Goal: Task Accomplishment & Management: Use online tool/utility

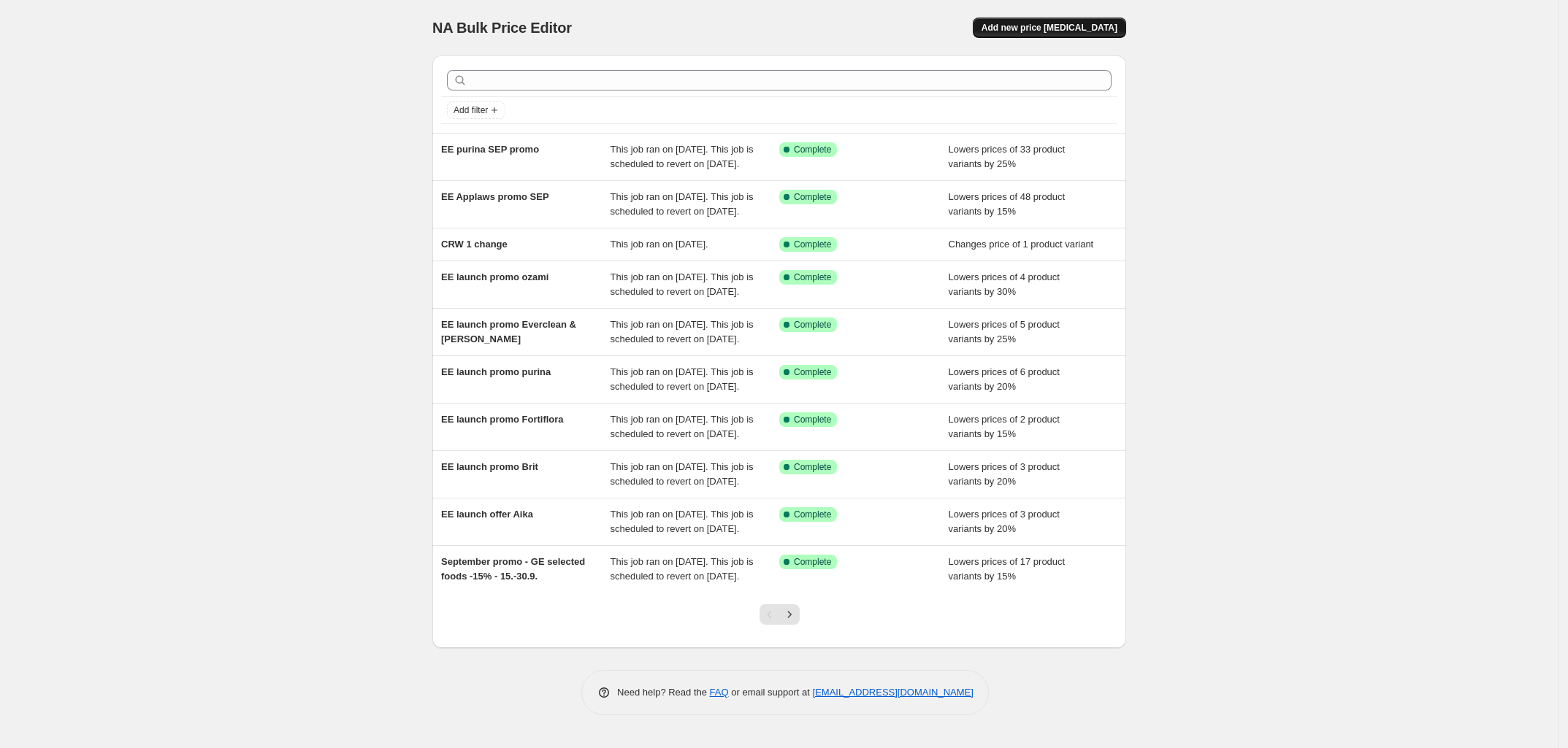
click at [1037, 22] on span "Add new price [MEDICAL_DATA]" at bounding box center [1049, 27] width 136 height 12
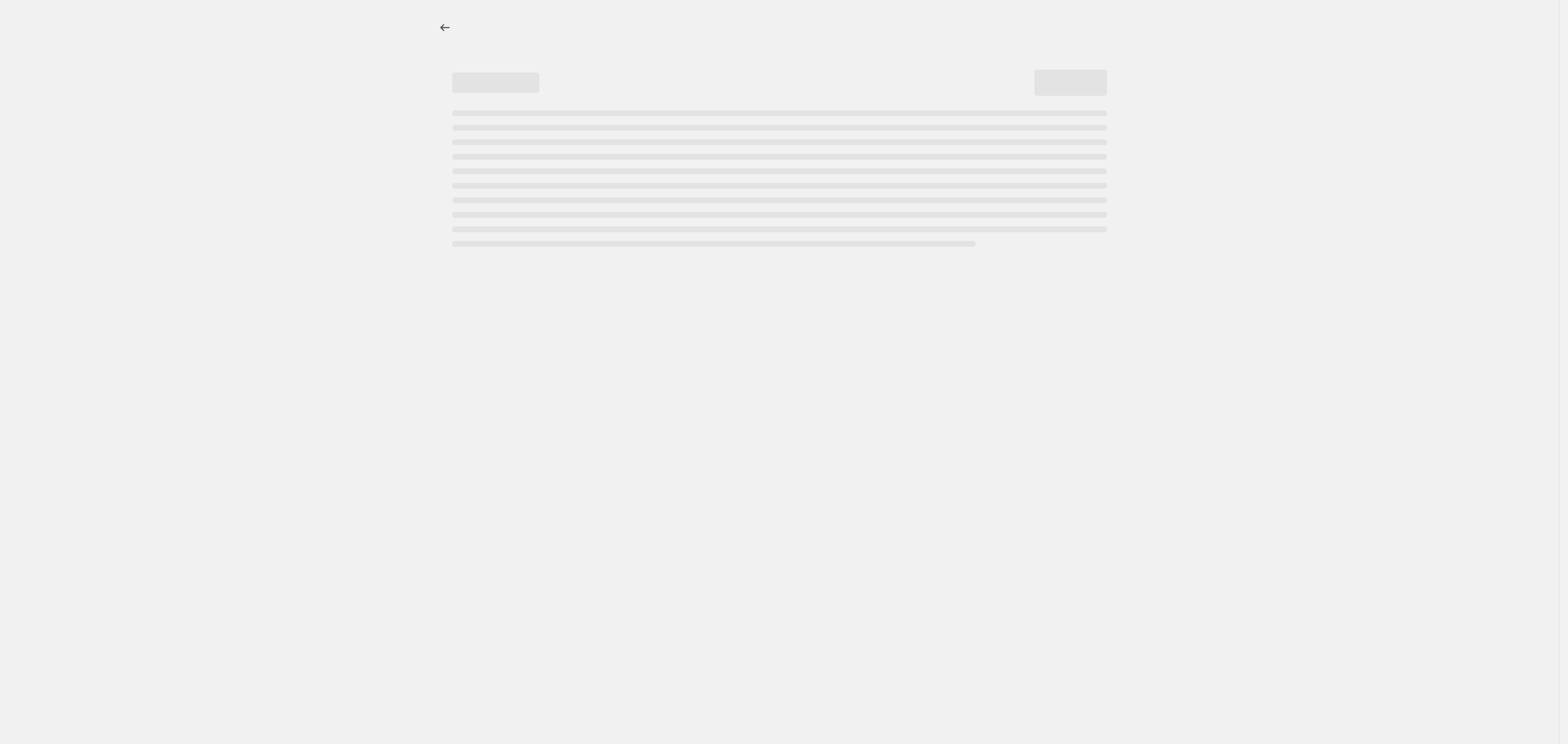
select select "percentage"
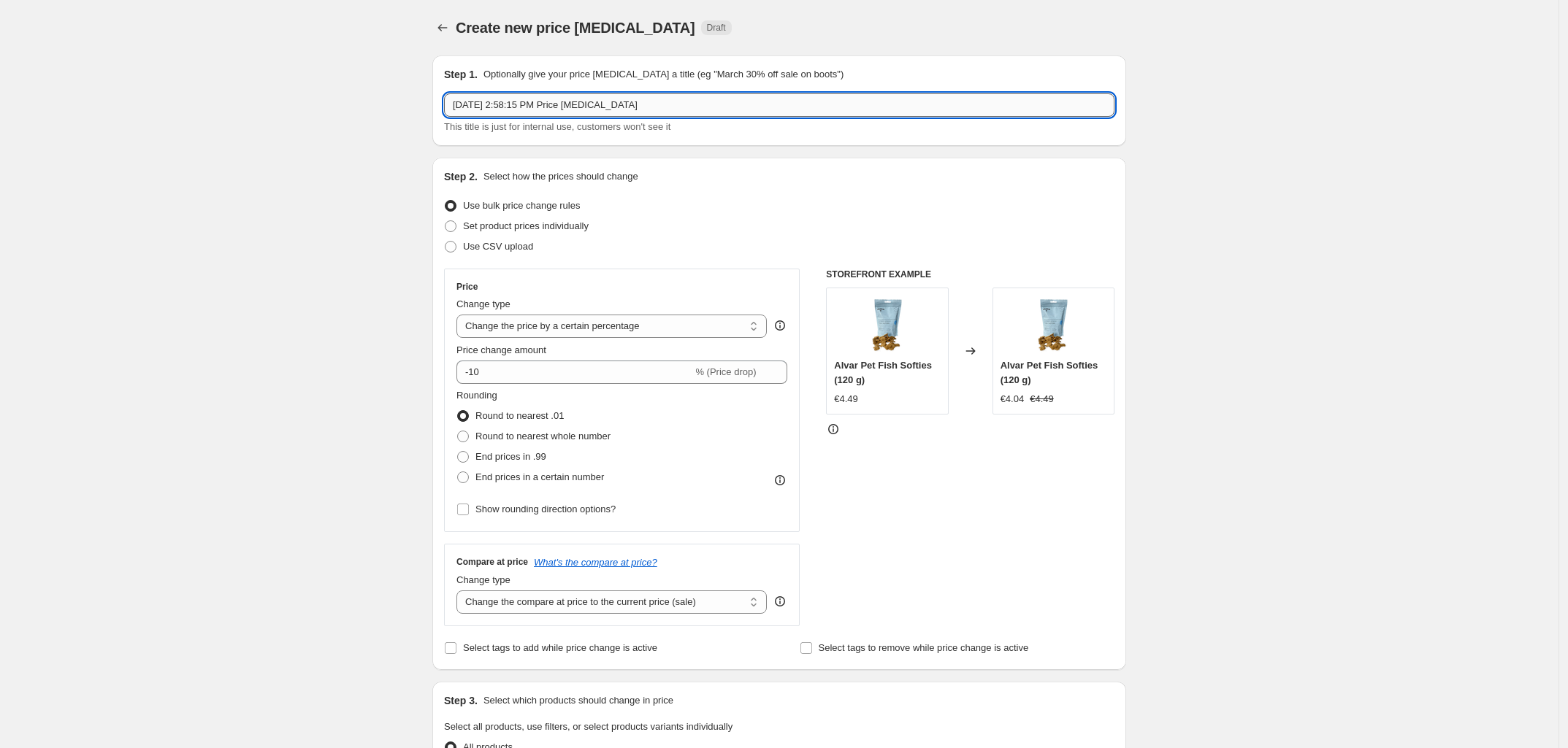
click at [798, 106] on input "Sep 17, 2025, 2:58:15 PM Price change job" at bounding box center [779, 105] width 671 height 23
type input "Horse digestion -10%"
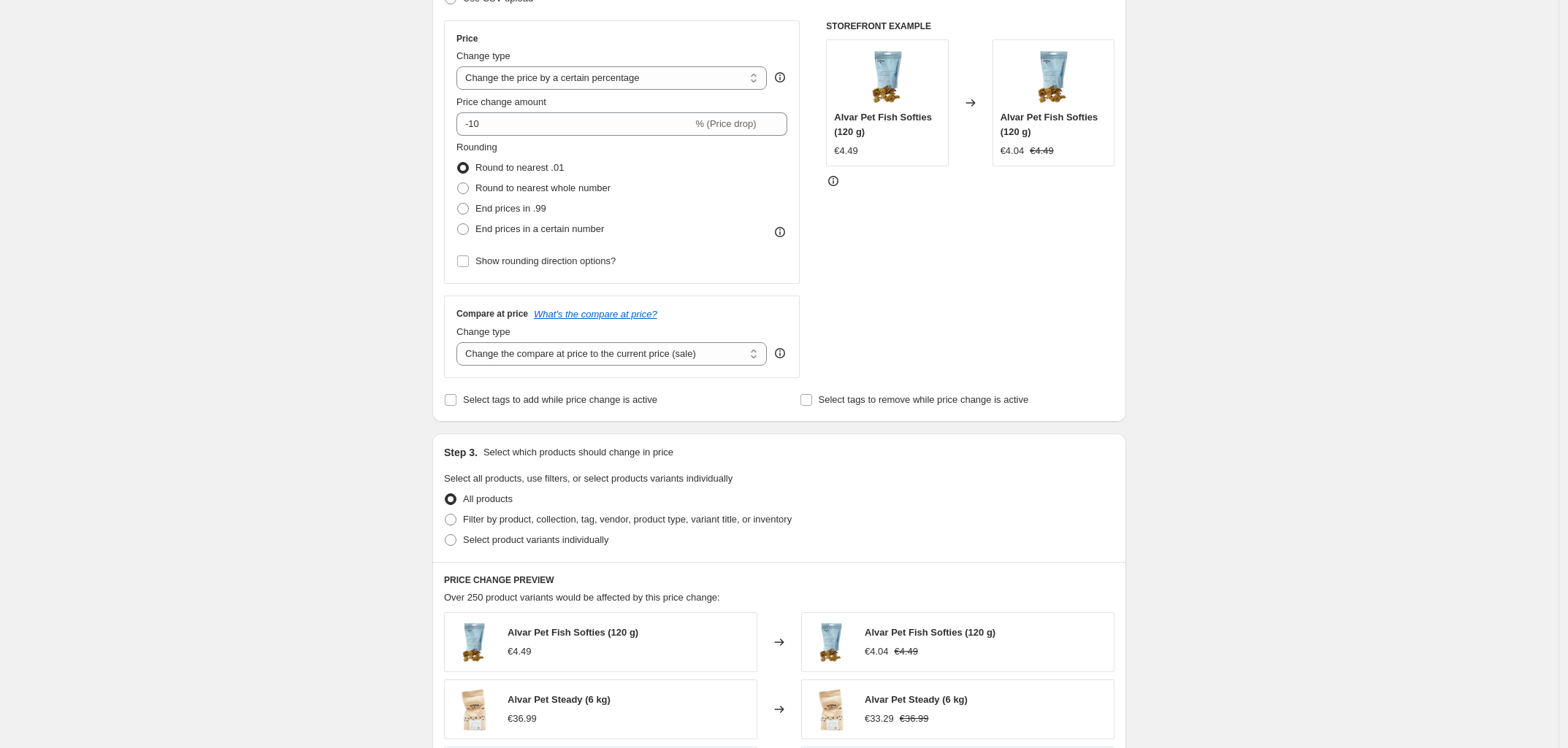
scroll to position [249, 0]
click at [453, 521] on span at bounding box center [450, 518] width 12 height 12
click at [446, 514] on input "Filter by product, collection, tag, vendor, product type, variant title, or inv…" at bounding box center [445, 513] width 1 height 1
radio input "true"
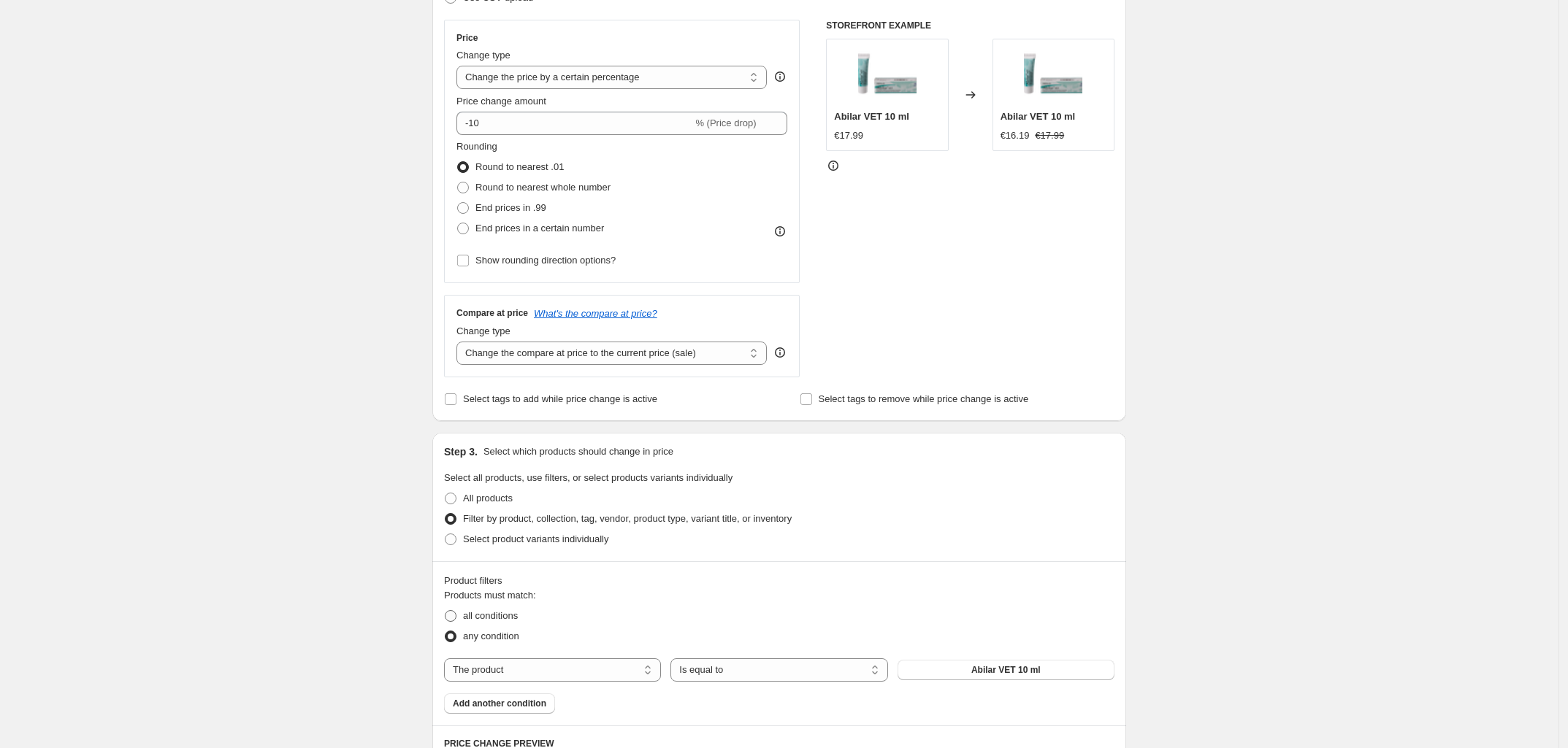
click at [498, 618] on span "all conditions" at bounding box center [491, 616] width 55 height 11
click at [446, 611] on input "all conditions" at bounding box center [445, 611] width 1 height 1
radio input "true"
click at [609, 665] on select "The product The product's collection The product's tag The product's vendor The…" at bounding box center [552, 670] width 217 height 23
select select "collection"
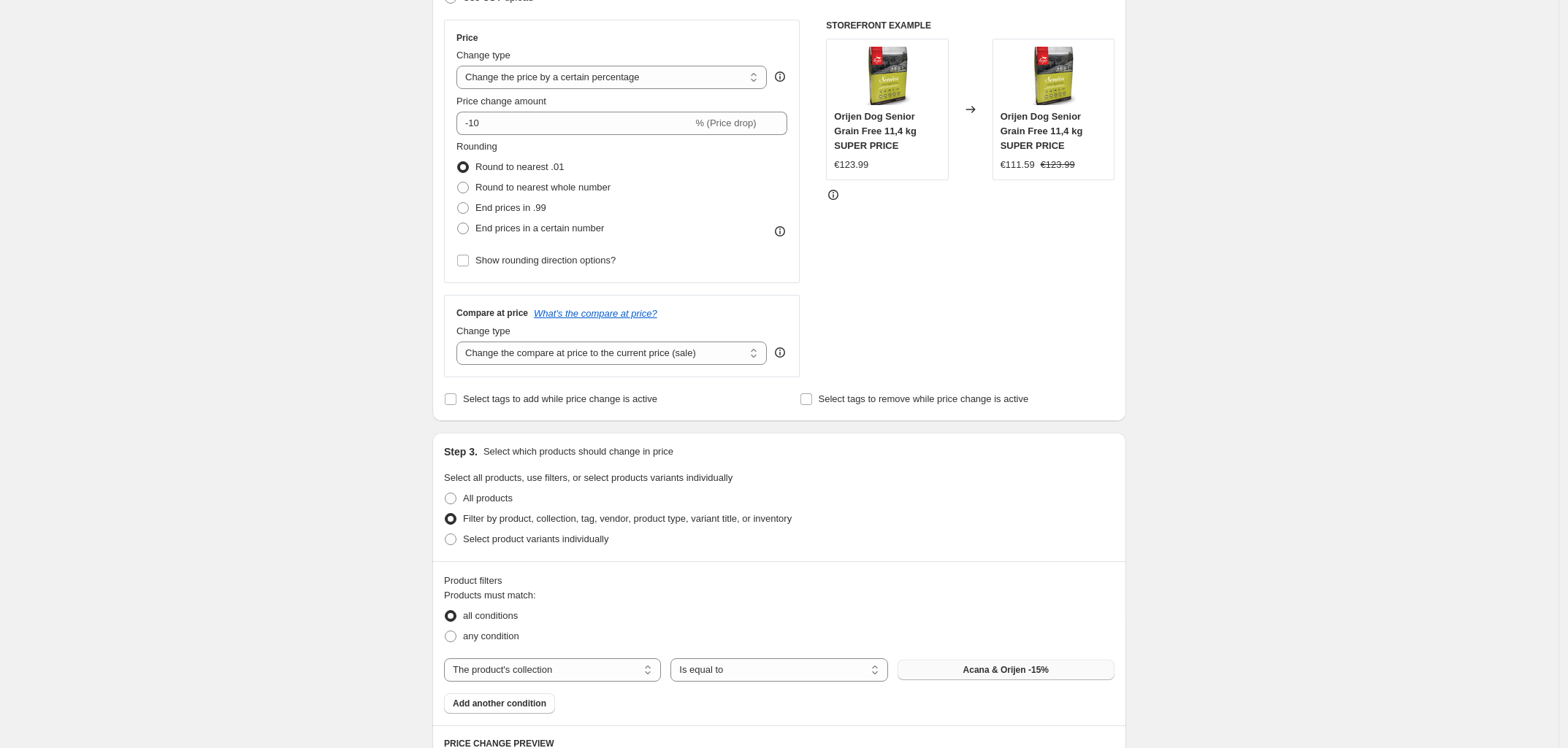
click at [965, 665] on button "Acana & Orijen -15%" at bounding box center [1005, 670] width 217 height 20
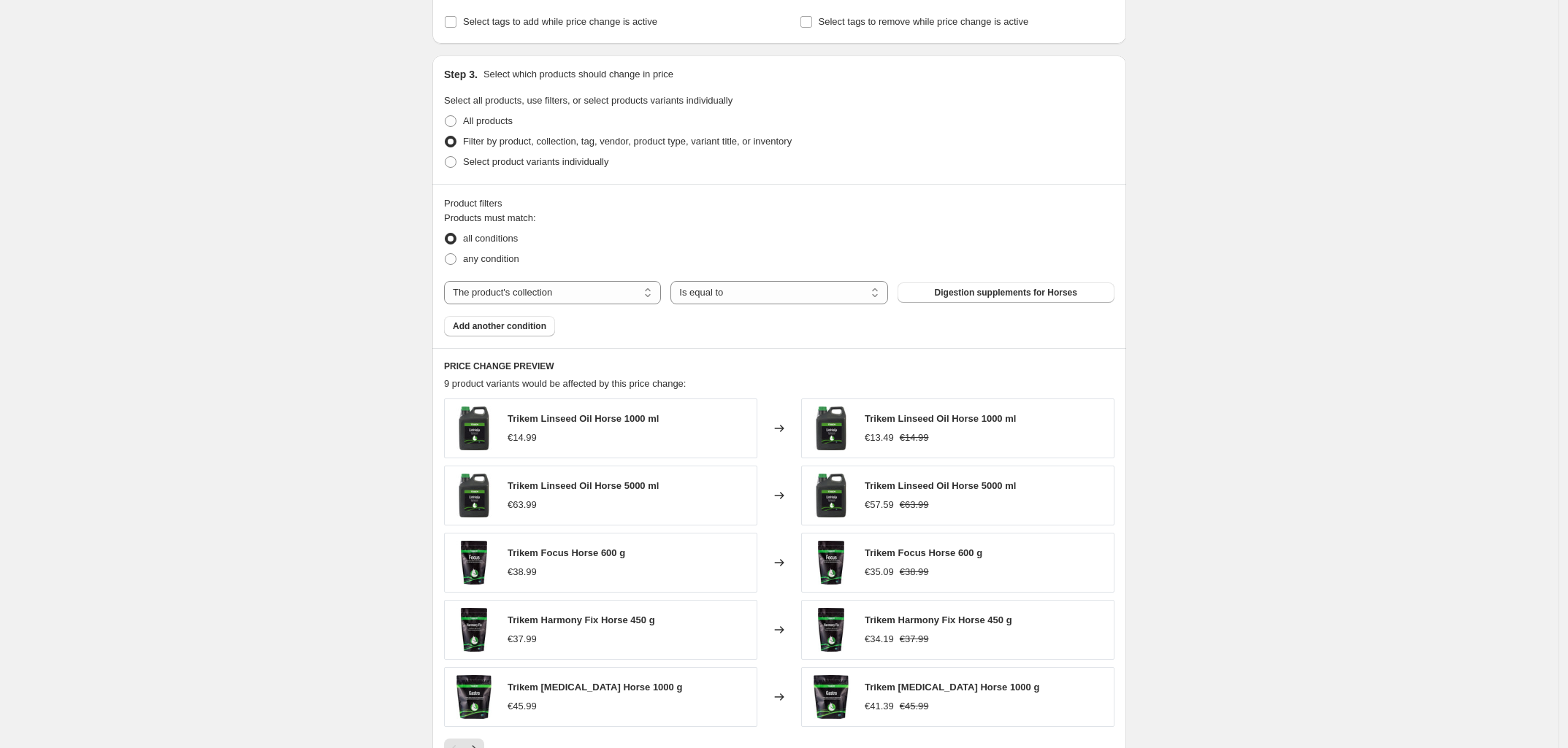
scroll to position [961, 0]
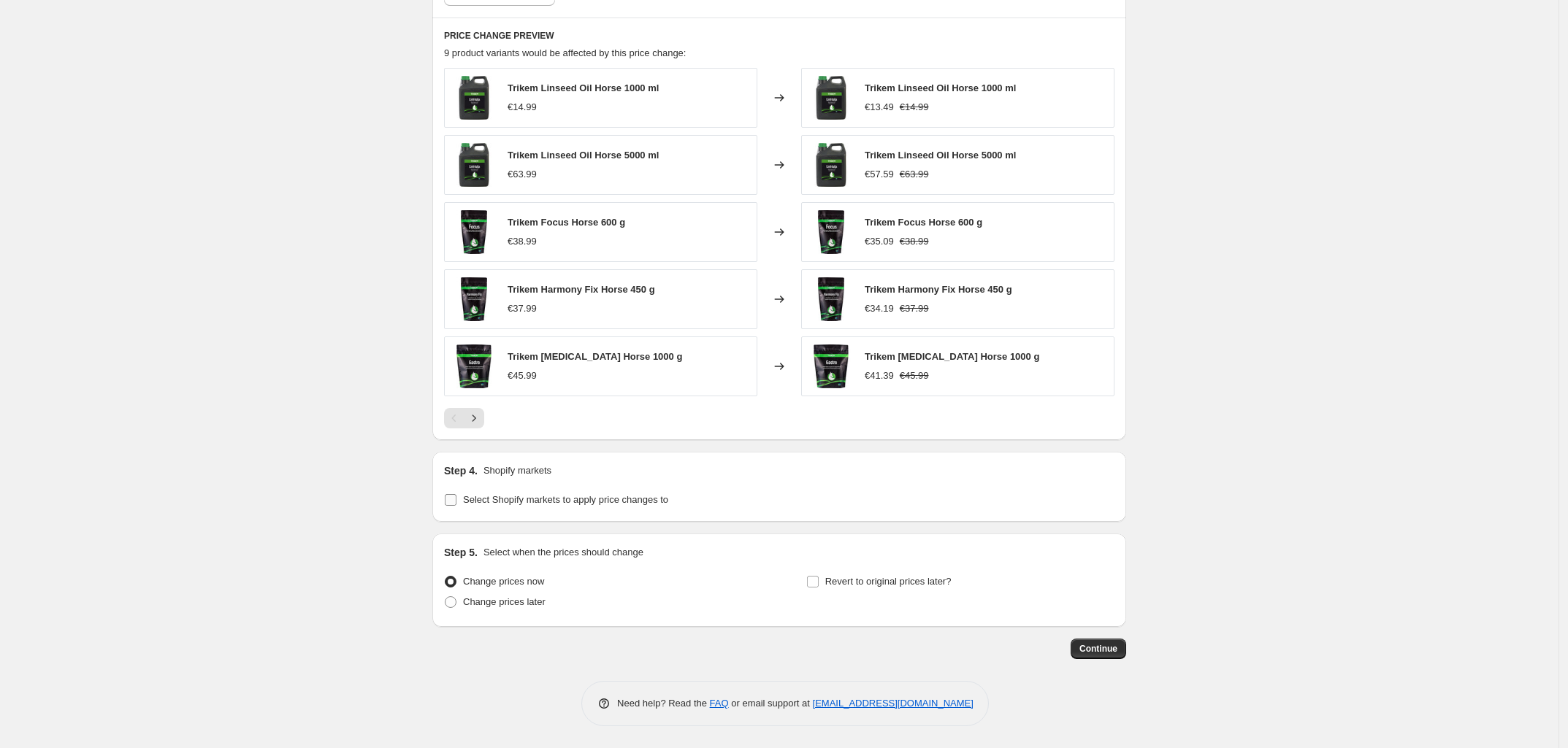
click at [451, 507] on label "Select Shopify markets to apply price changes to" at bounding box center [556, 500] width 224 height 20
click at [451, 506] on input "Select Shopify markets to apply price changes to" at bounding box center [450, 500] width 12 height 12
checkbox input "true"
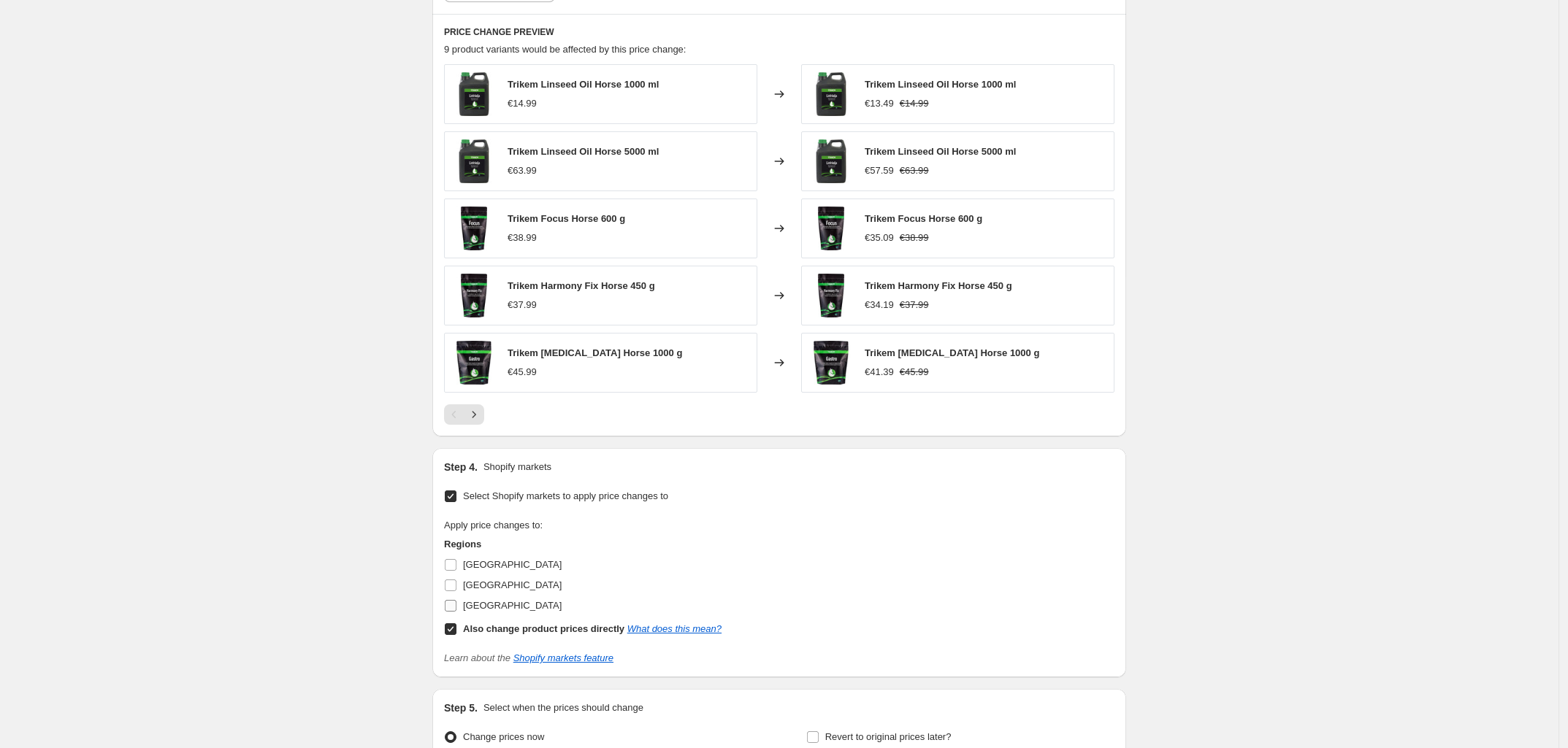
click at [456, 612] on input "Sweden" at bounding box center [450, 605] width 12 height 12
checkbox input "true"
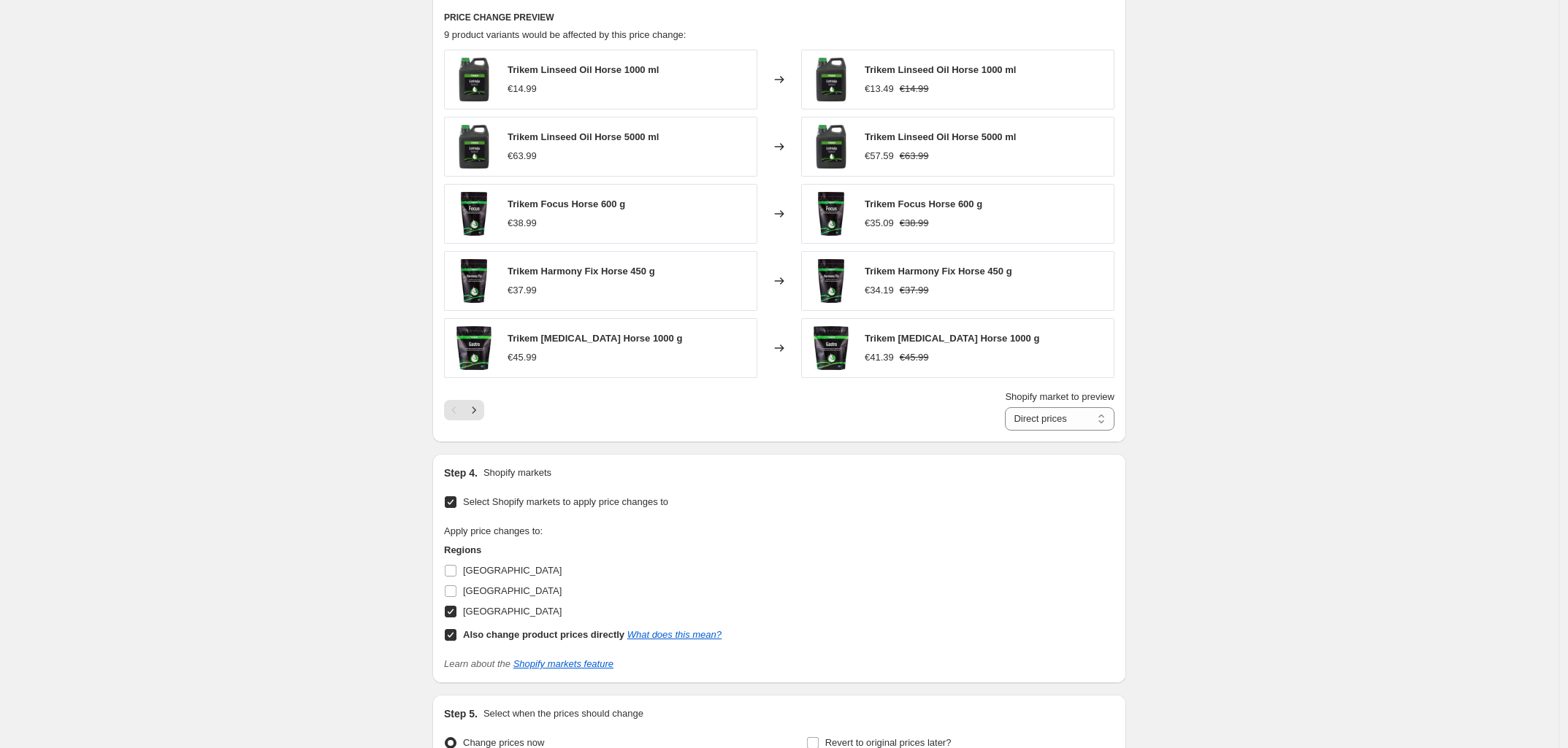
scroll to position [1141, 0]
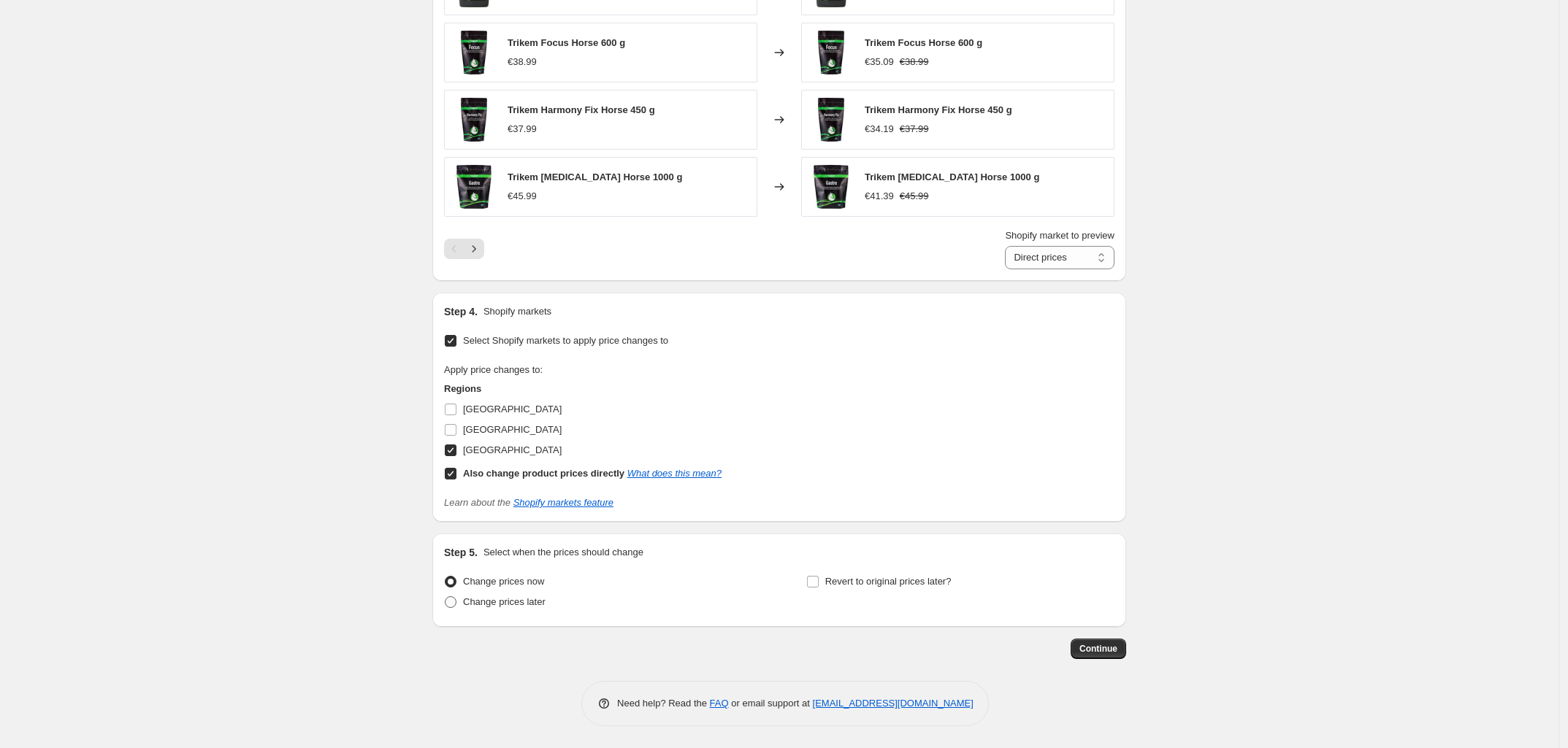
click at [527, 604] on span "Change prices later" at bounding box center [505, 602] width 82 height 11
click at [446, 597] on input "Change prices later" at bounding box center [445, 597] width 1 height 1
radio input "true"
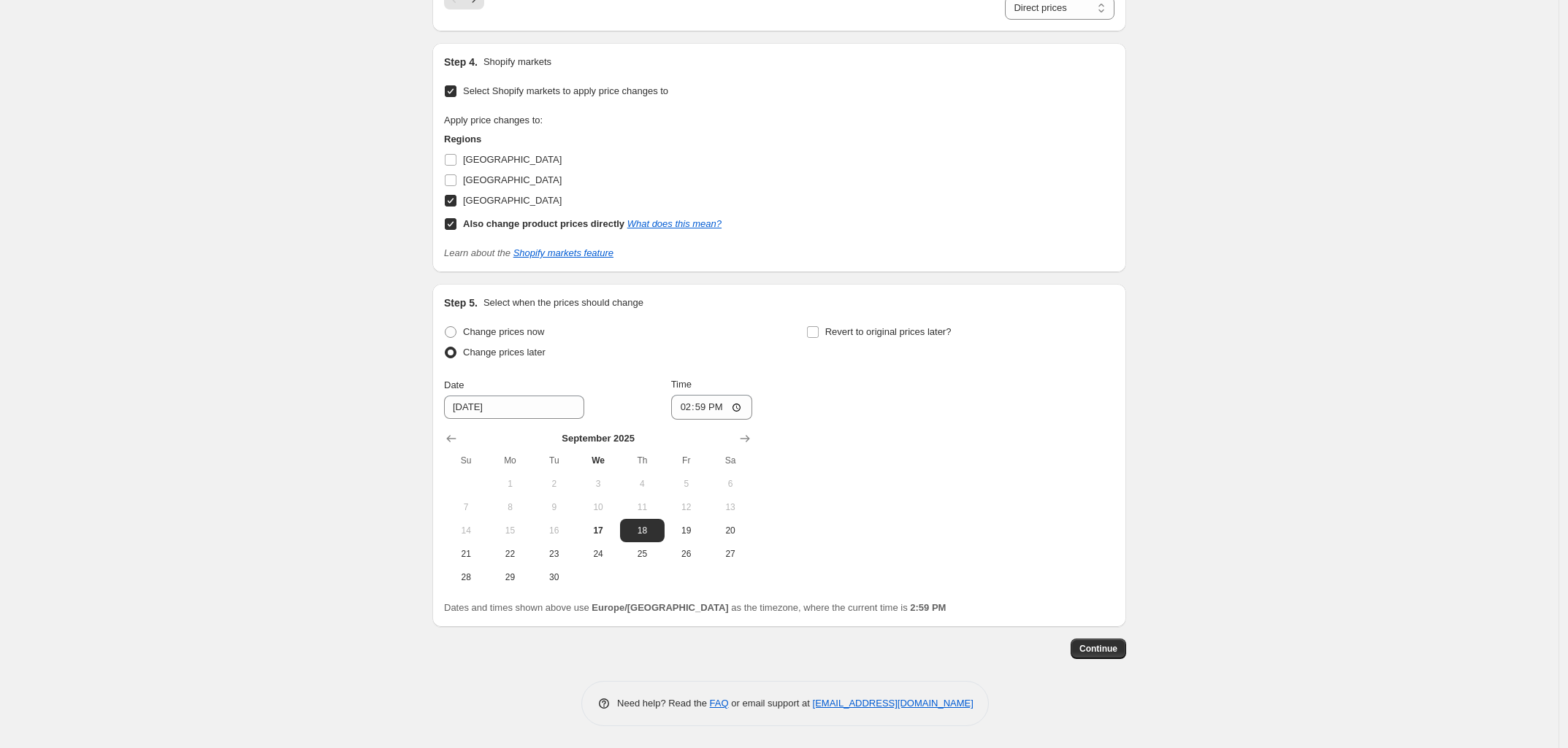
scroll to position [1390, 0]
click at [560, 573] on span "30" at bounding box center [553, 577] width 32 height 12
type input "9/30/2025"
click at [813, 332] on input "Revert to original prices later?" at bounding box center [813, 332] width 12 height 12
checkbox input "true"
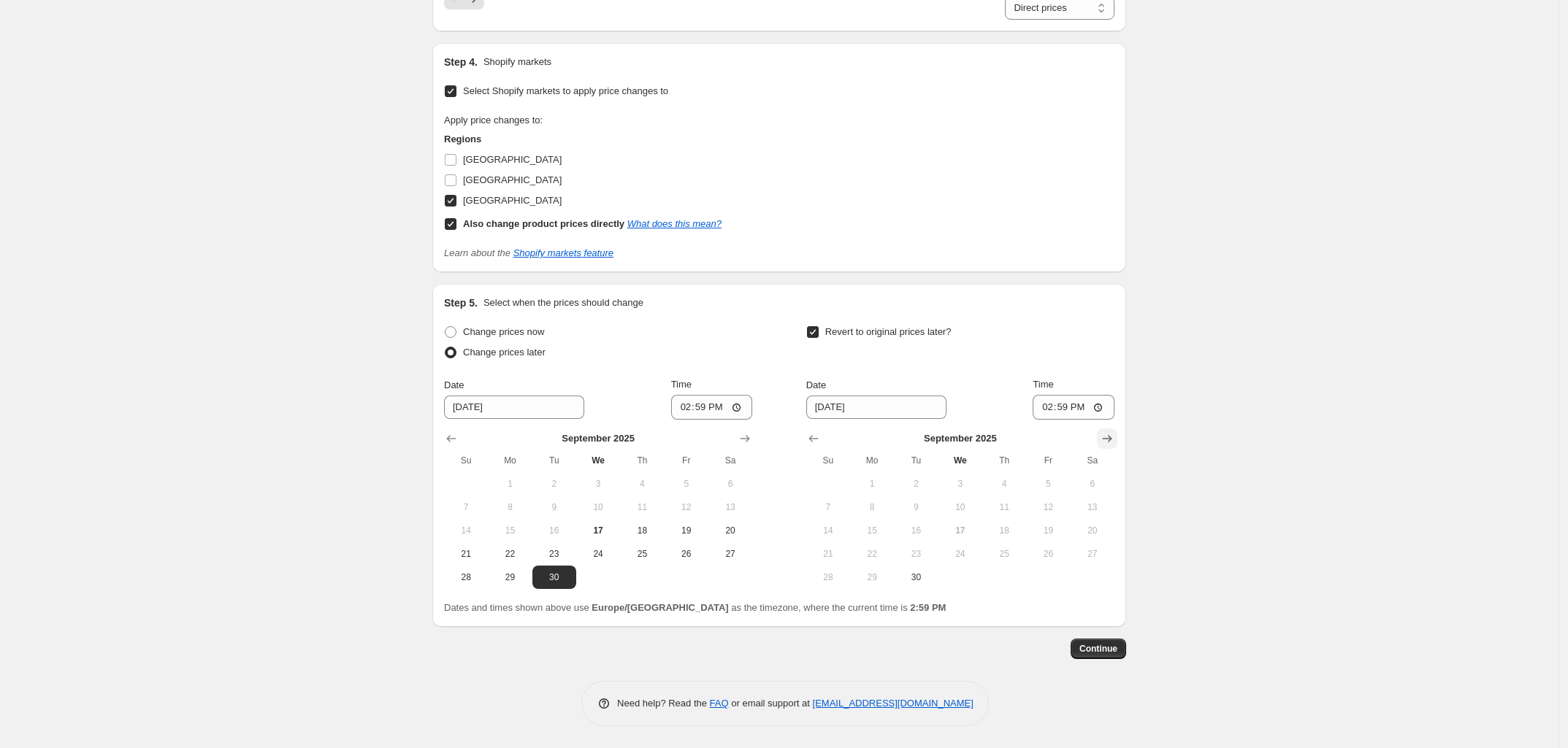
click at [1105, 440] on icon "Show next month, October 2025" at bounding box center [1107, 438] width 15 height 15
click at [966, 481] on span "1" at bounding box center [960, 483] width 32 height 12
type input "10/1/2025"
click at [1067, 403] on input "14:59" at bounding box center [1074, 407] width 82 height 25
click at [1069, 406] on input "14:59" at bounding box center [1074, 407] width 82 height 25
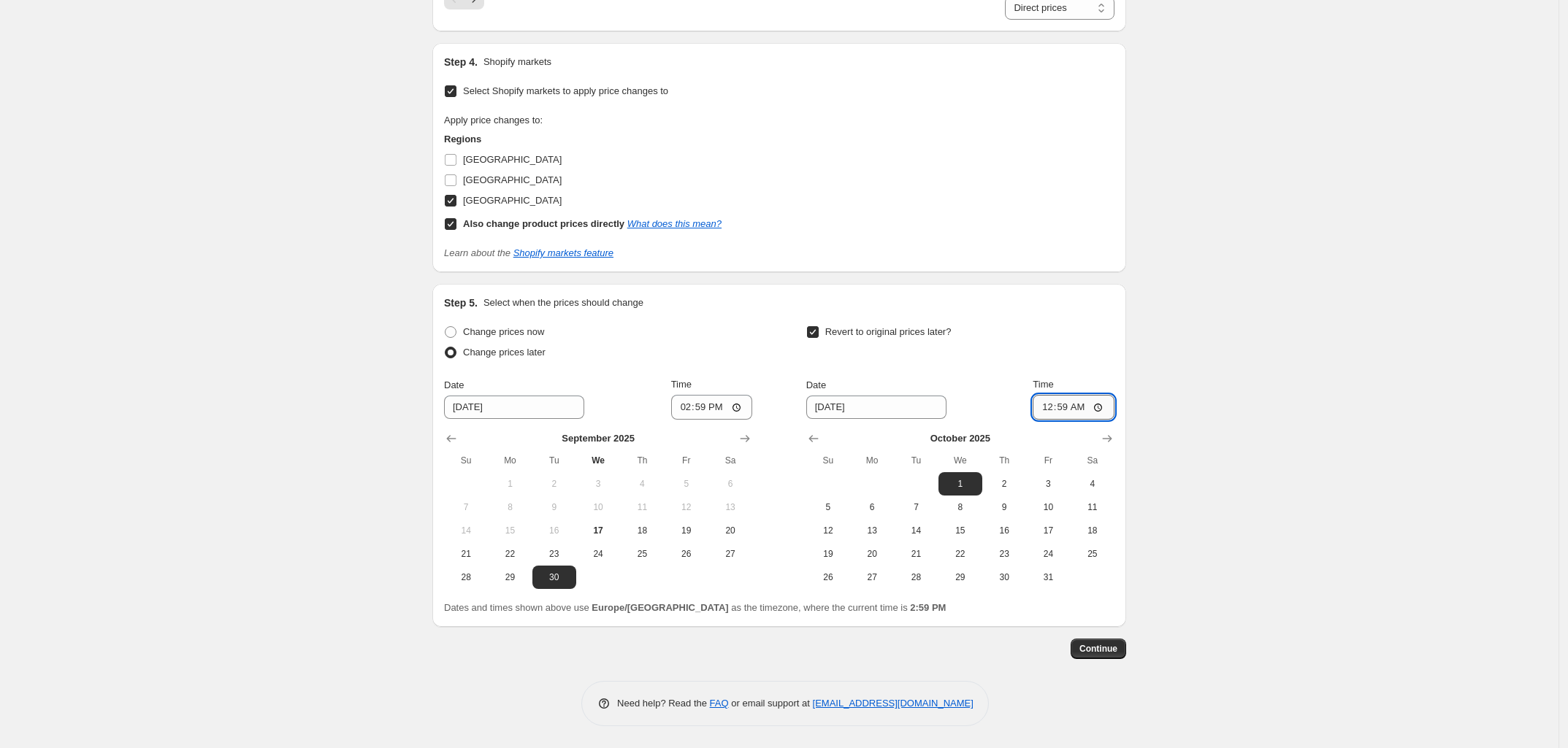
type input "04:59"
click at [1122, 650] on button "Continue" at bounding box center [1098, 649] width 56 height 20
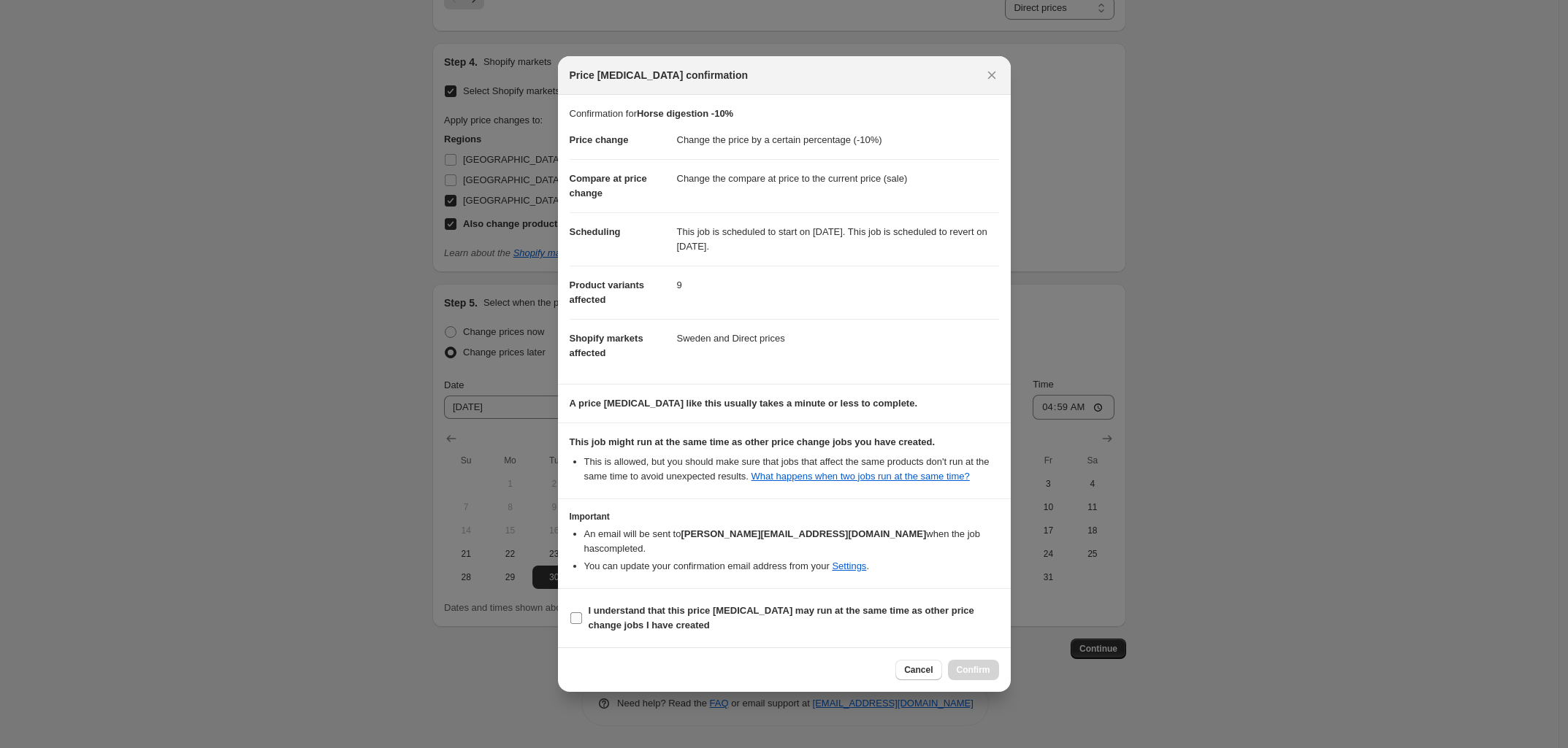
click at [675, 616] on span "I understand that this price change job may run at the same time as other price…" at bounding box center [793, 618] width 411 height 29
click at [582, 616] on input "I understand that this price change job may run at the same time as other price…" at bounding box center [576, 618] width 12 height 12
checkbox input "true"
click at [976, 667] on span "Confirm" at bounding box center [973, 670] width 33 height 12
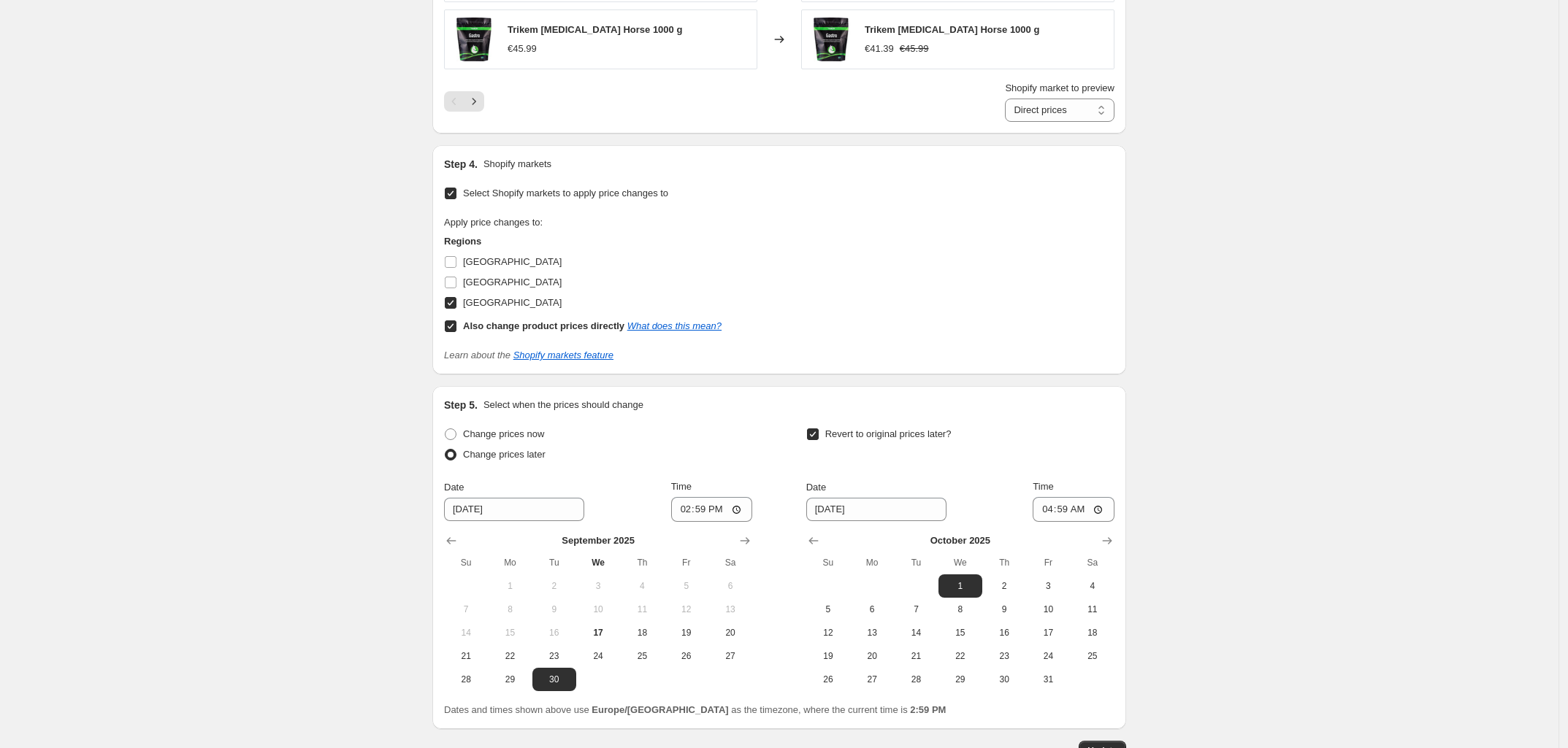
scroll to position [1479, 0]
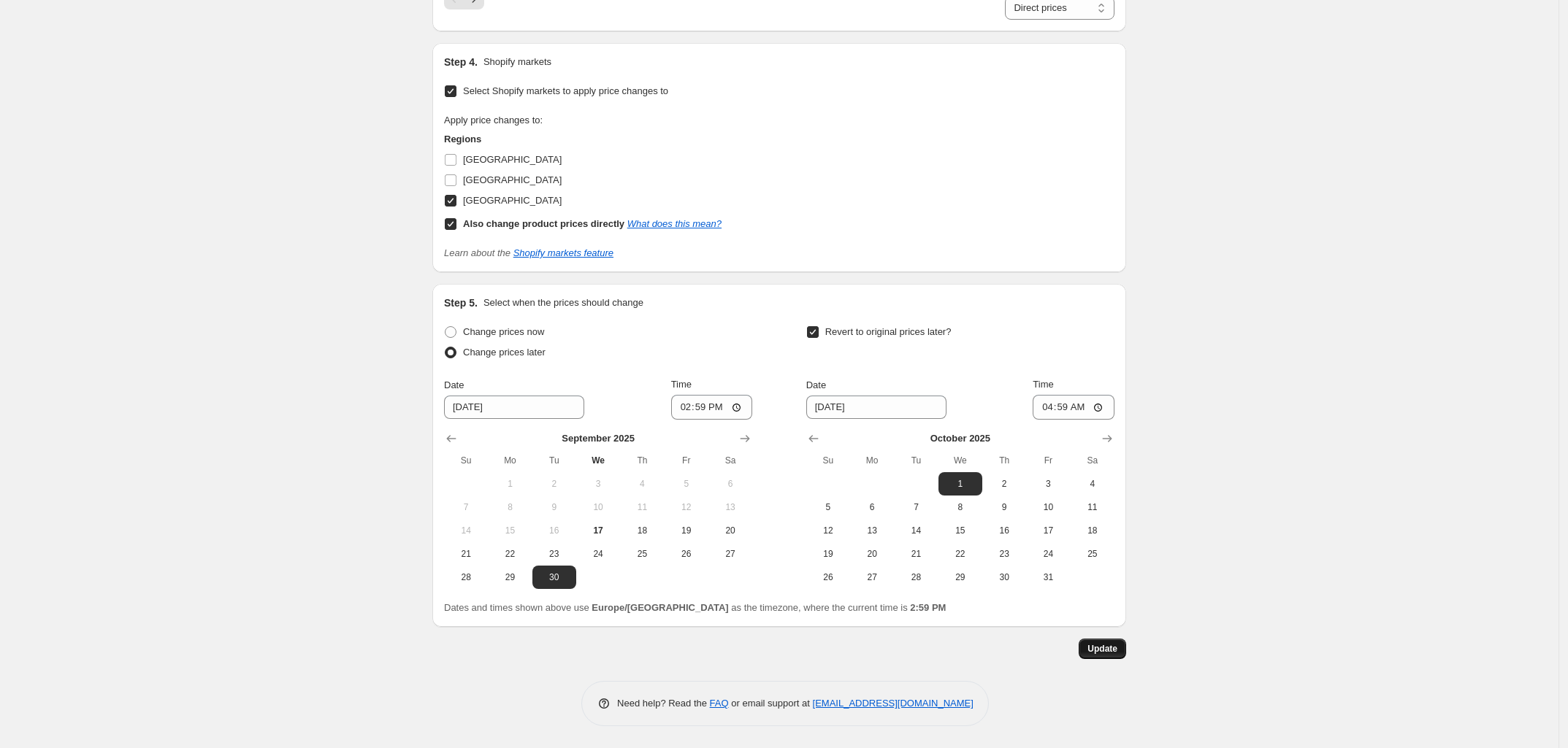
click at [1119, 656] on button "Update" at bounding box center [1102, 649] width 47 height 20
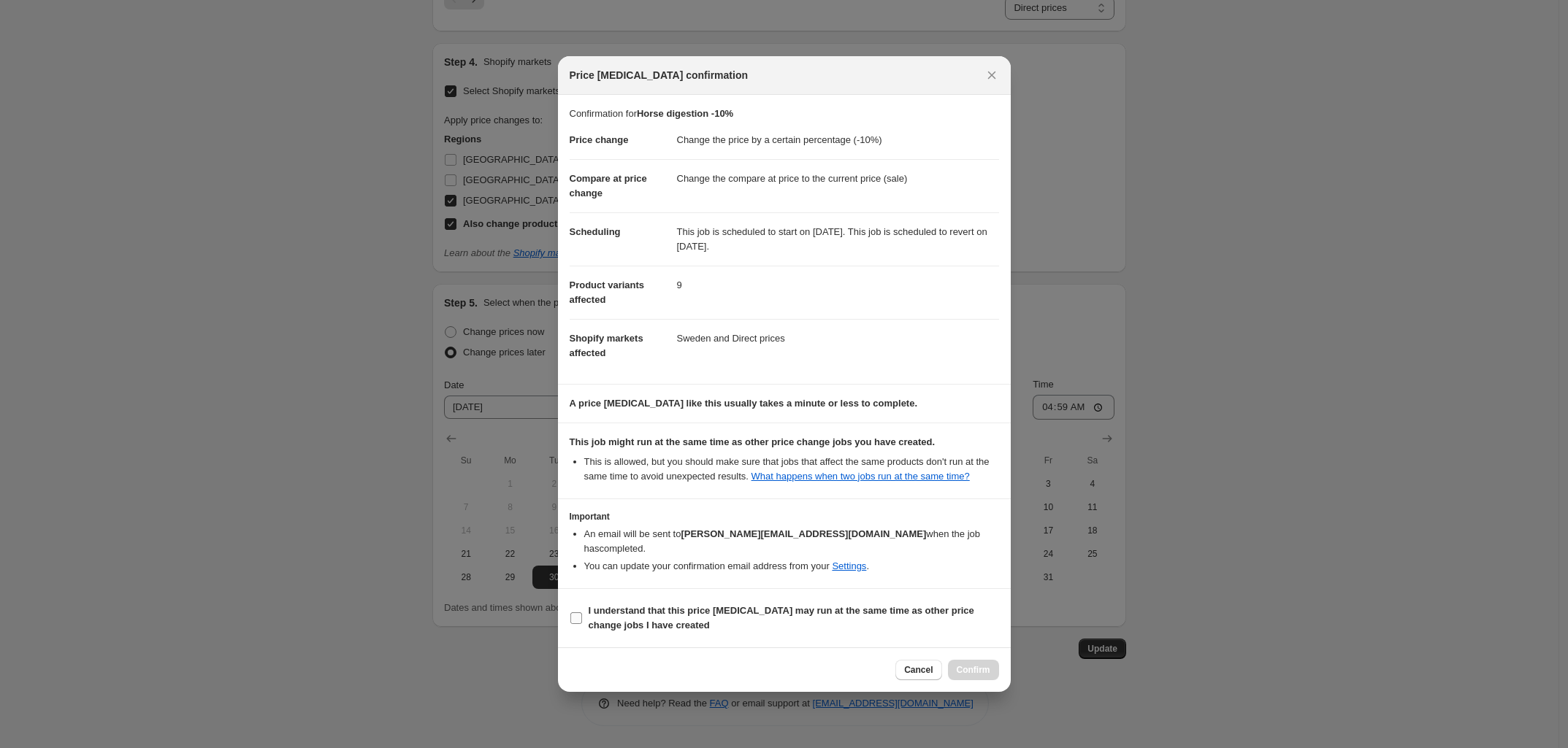
click at [928, 605] on b "I understand that this price change job may run at the same time as other price…" at bounding box center [781, 618] width 386 height 26
click at [582, 612] on input "I understand that this price change job may run at the same time as other price…" at bounding box center [576, 618] width 12 height 12
checkbox input "true"
click at [975, 664] on span "Confirm" at bounding box center [973, 670] width 33 height 12
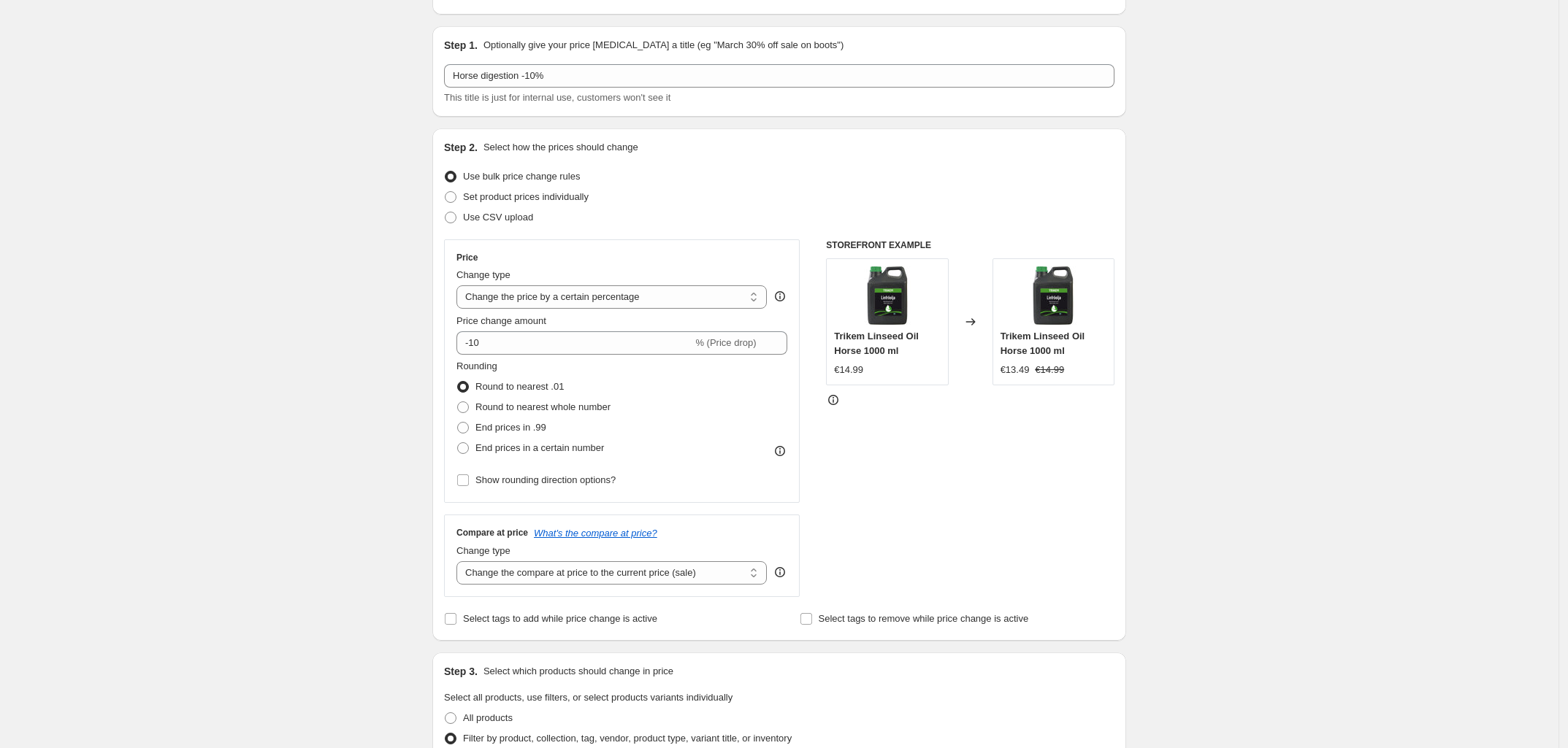
scroll to position [0, 0]
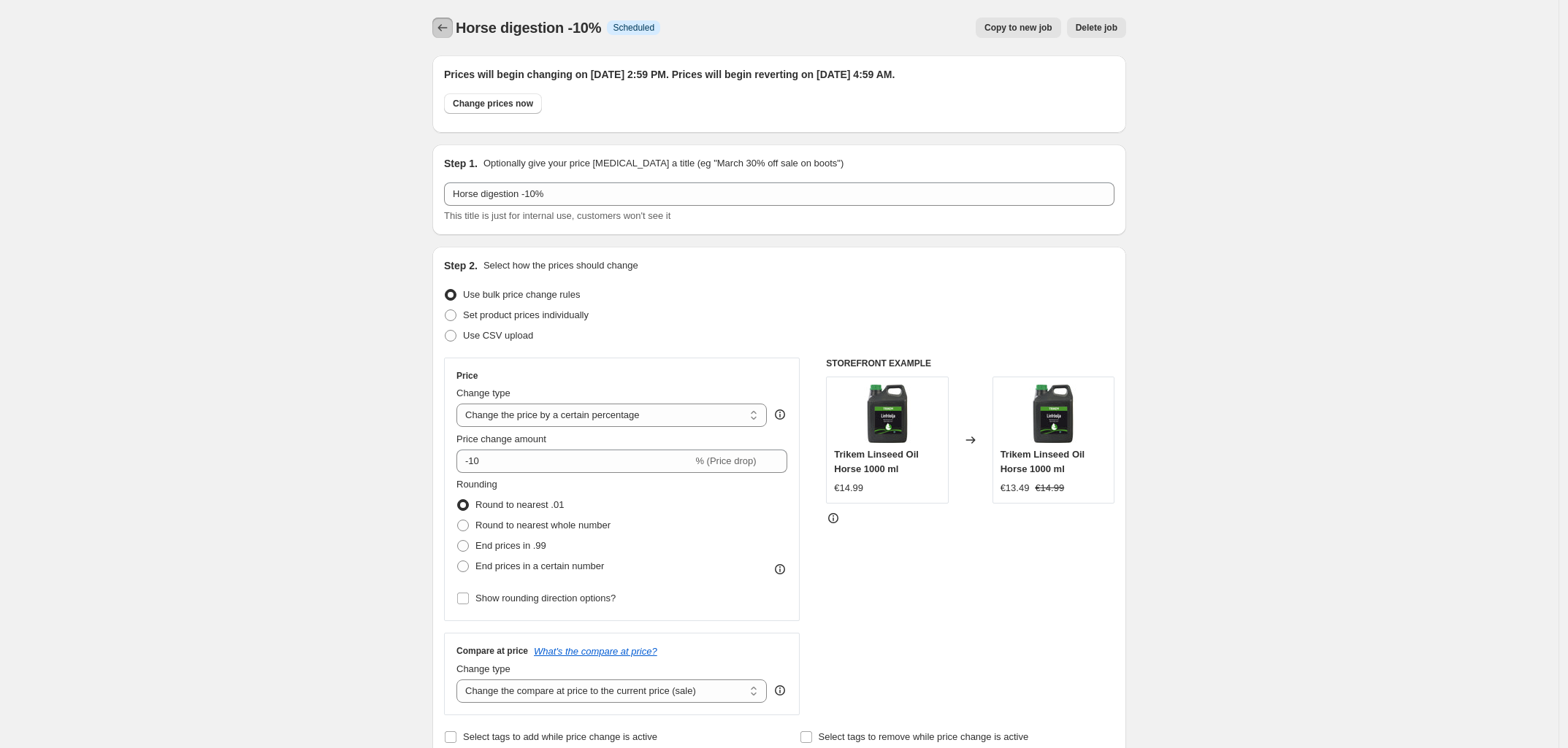
click at [447, 26] on icon "Price change jobs" at bounding box center [442, 27] width 15 height 15
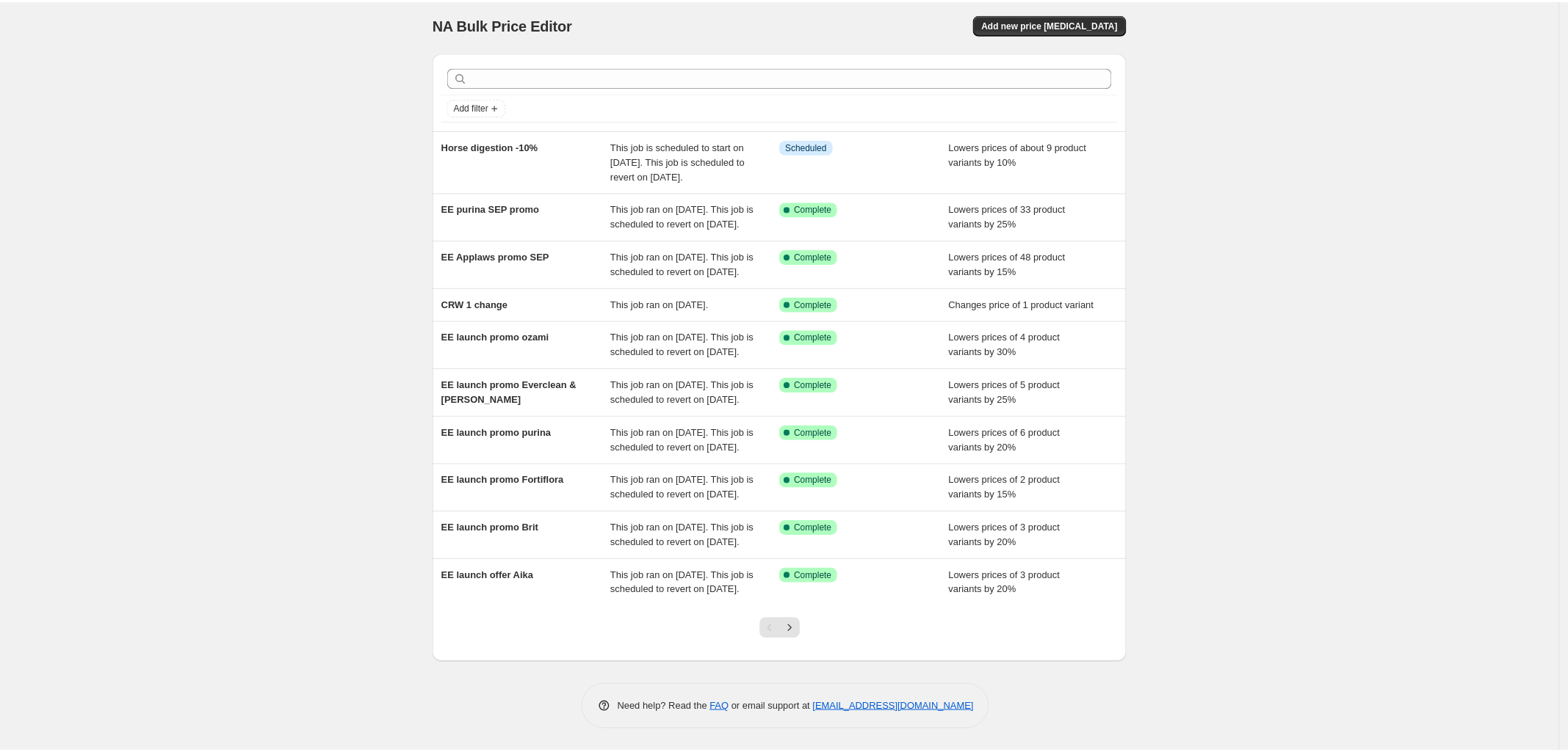
scroll to position [137, 0]
